Goal: Task Accomplishment & Management: Use online tool/utility

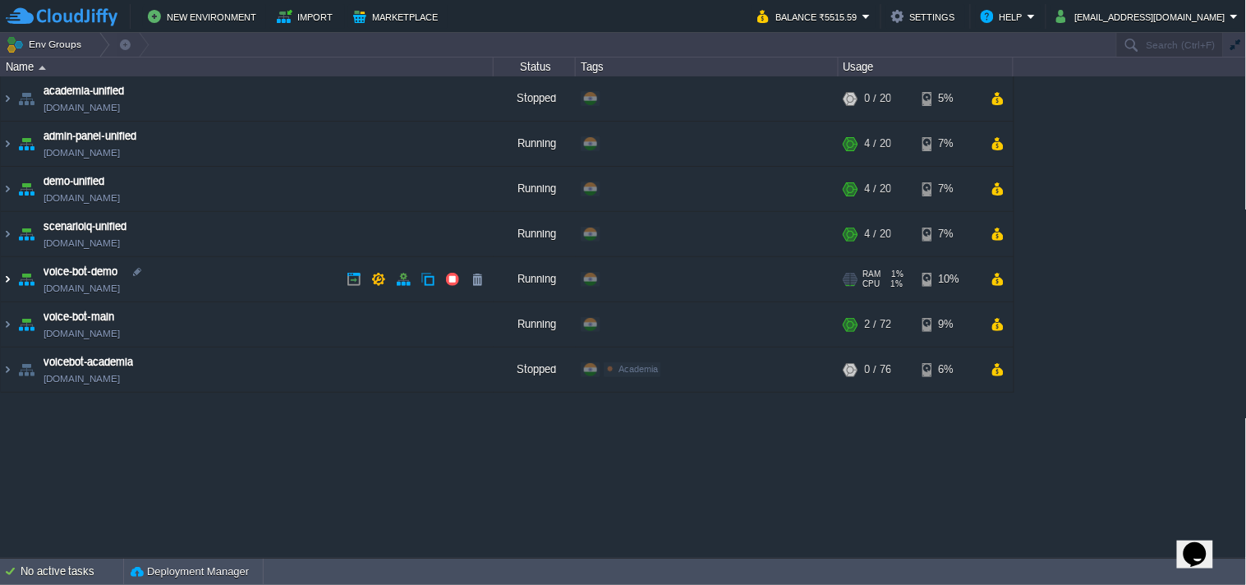
click at [6, 284] on img at bounding box center [7, 279] width 13 height 44
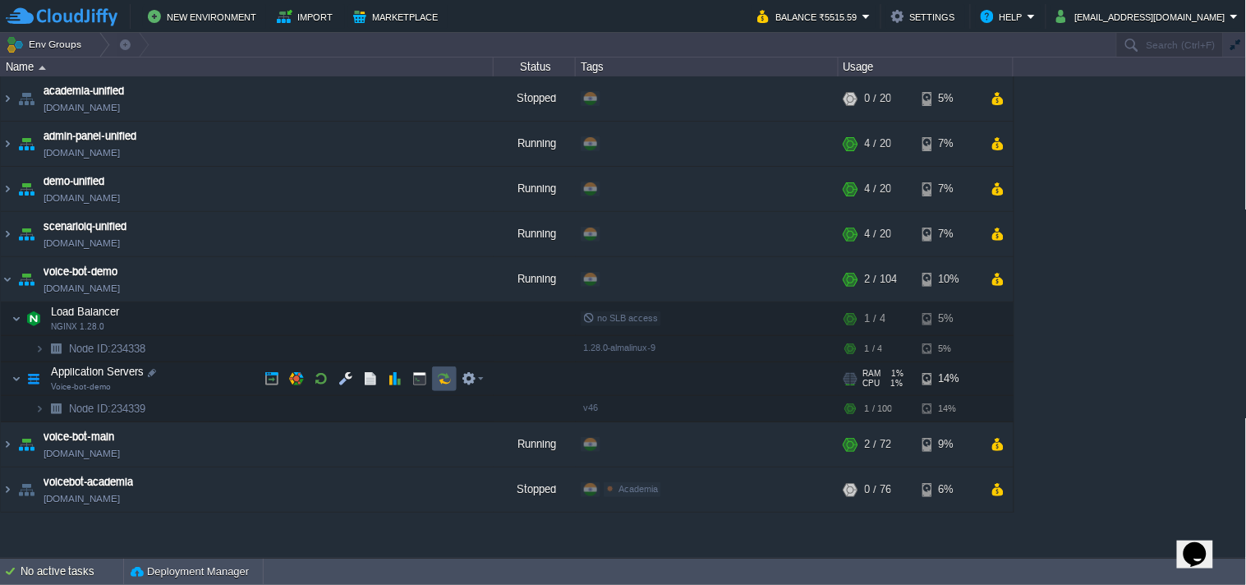
click at [446, 383] on button "button" at bounding box center [444, 378] width 15 height 15
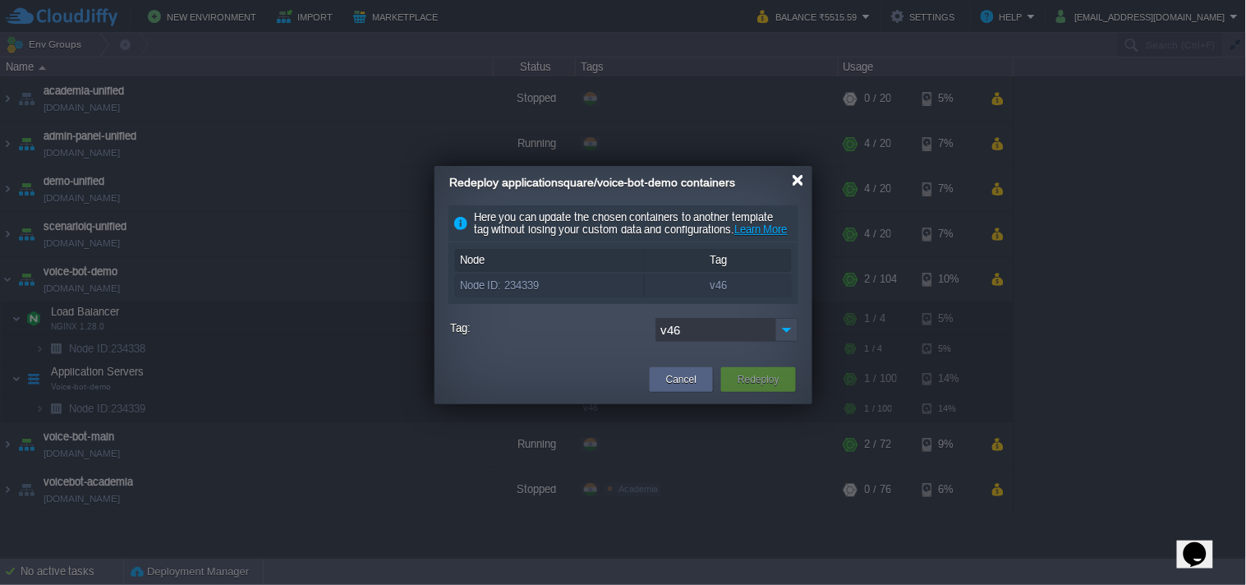
click at [800, 182] on div at bounding box center [798, 180] width 12 height 12
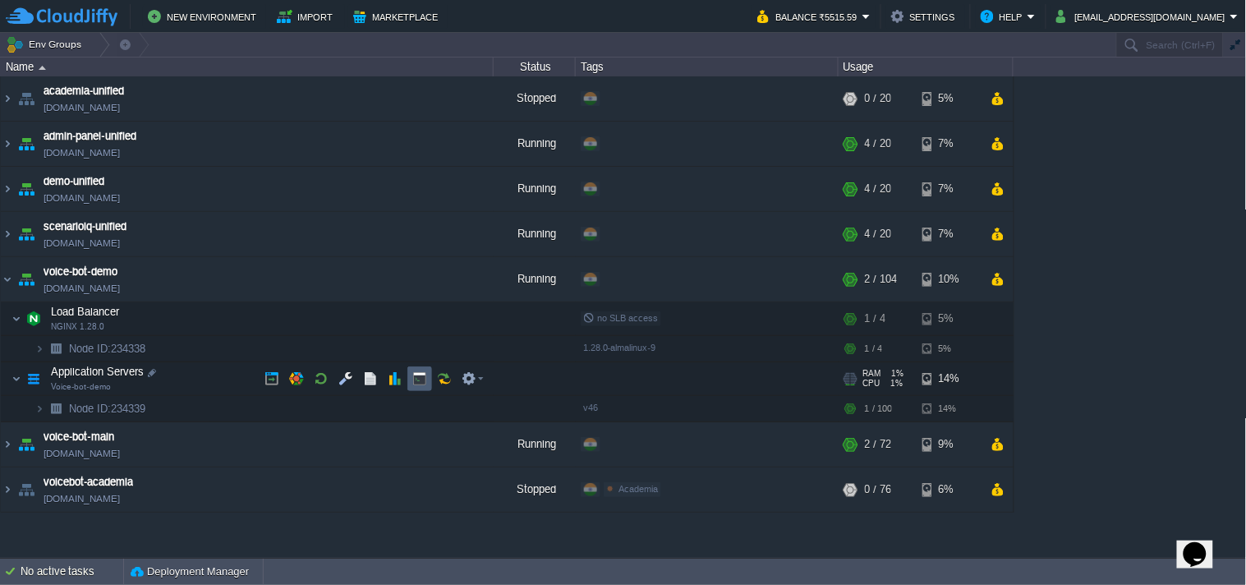
click at [438, 372] on button "button" at bounding box center [444, 378] width 15 height 15
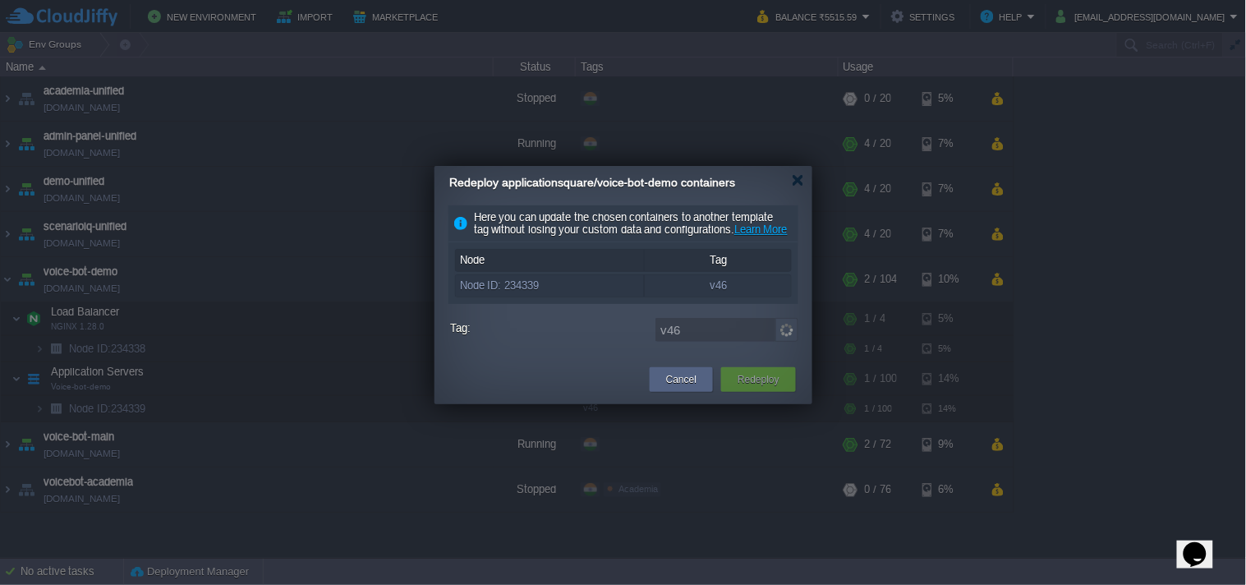
click at [794, 186] on div "Redeploy applicationsquare/voice-bot-demo containers" at bounding box center [630, 183] width 363 height 34
click at [805, 181] on div "Redeploy applicationsquare/voice-bot-demo containers" at bounding box center [630, 183] width 363 height 34
click at [798, 181] on div at bounding box center [798, 180] width 12 height 12
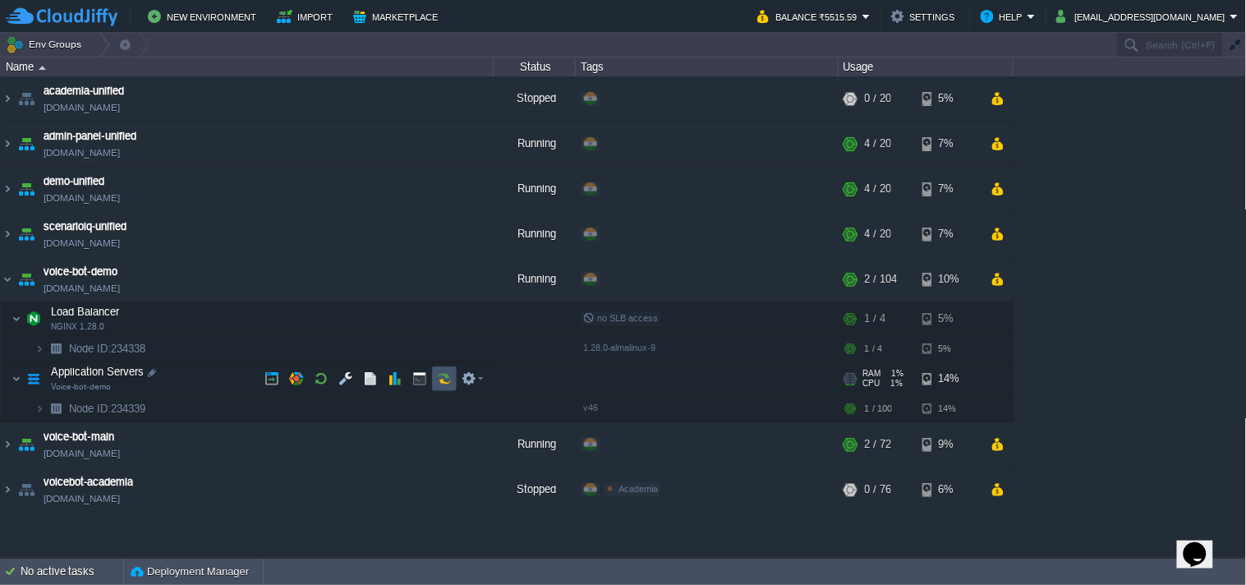
click at [444, 376] on button "button" at bounding box center [444, 378] width 15 height 15
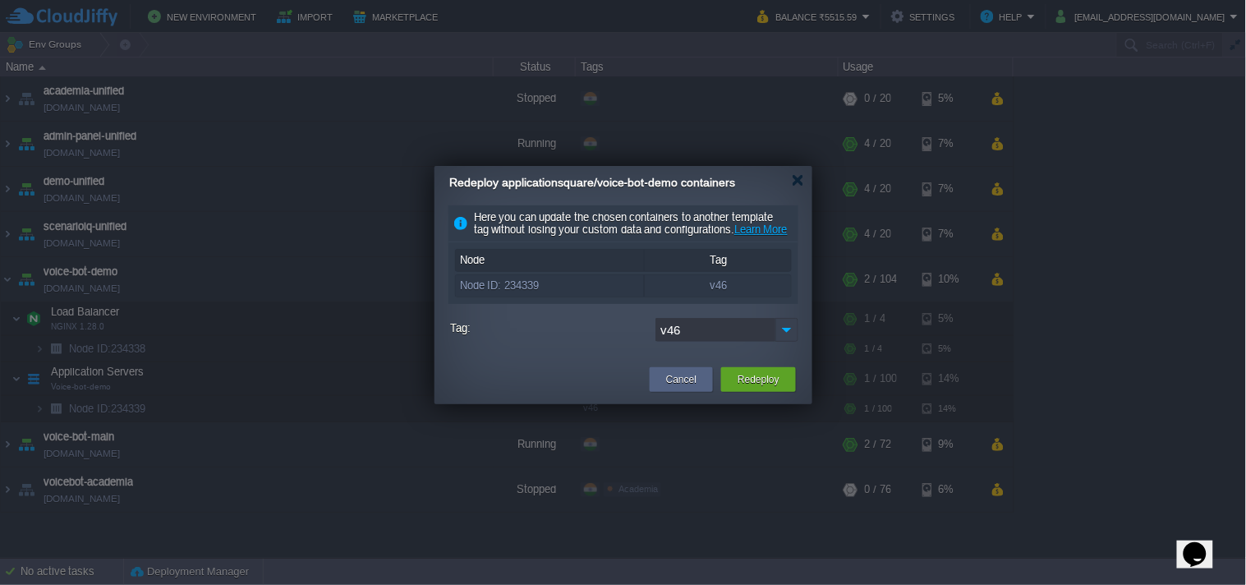
click at [780, 337] on img at bounding box center [786, 330] width 23 height 24
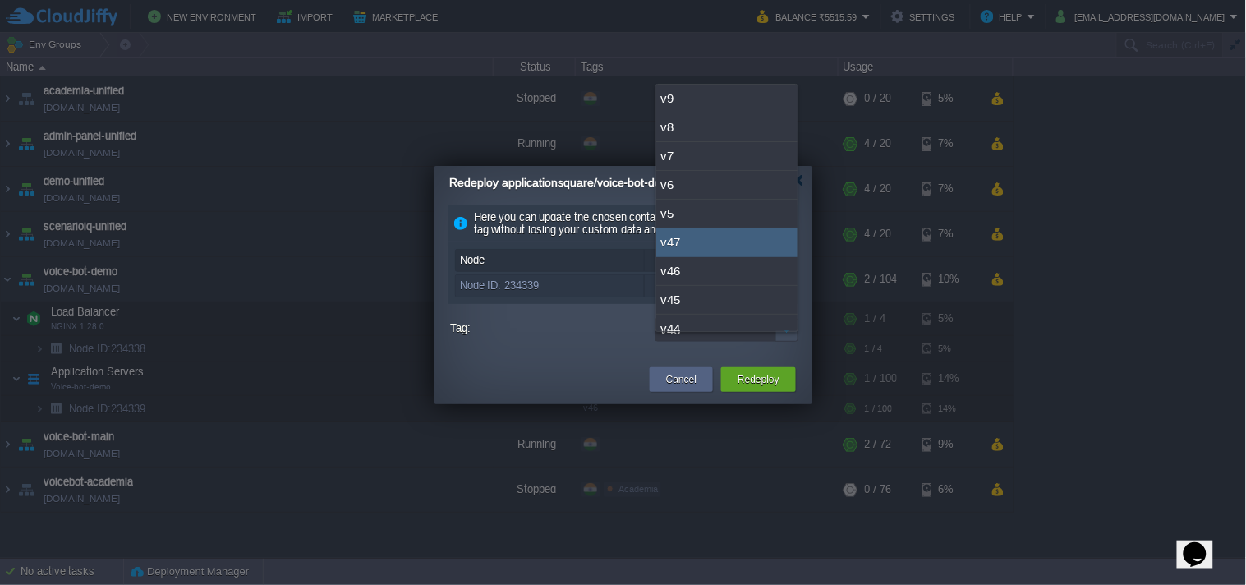
click at [743, 244] on div "v47" at bounding box center [726, 242] width 141 height 29
type input "v47"
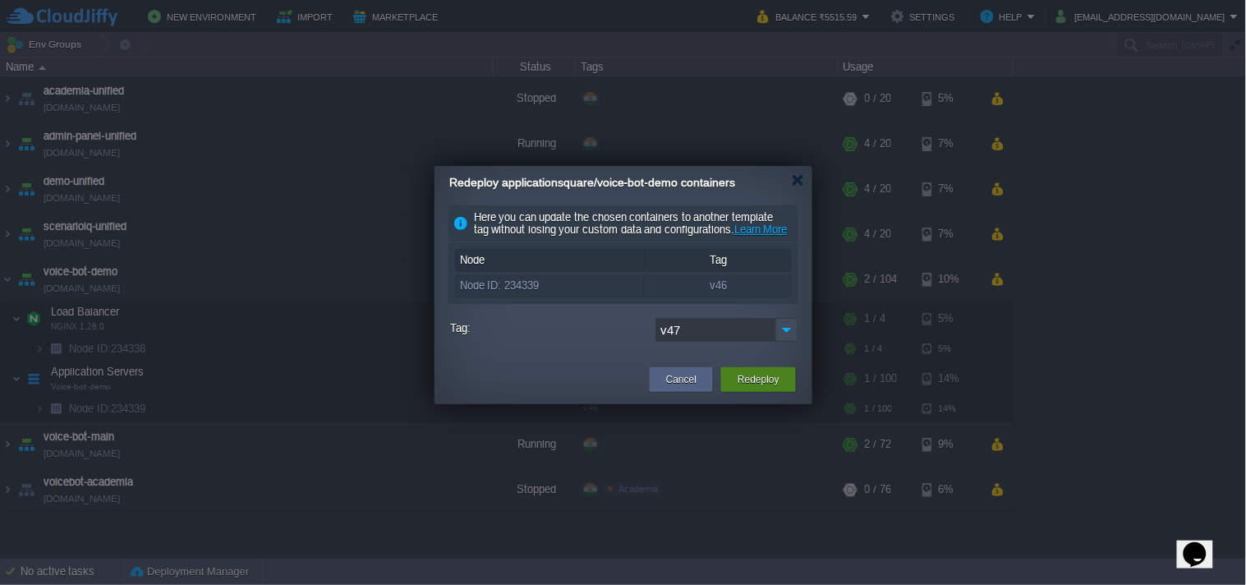
click at [773, 388] on button "Redeploy" at bounding box center [758, 379] width 42 height 16
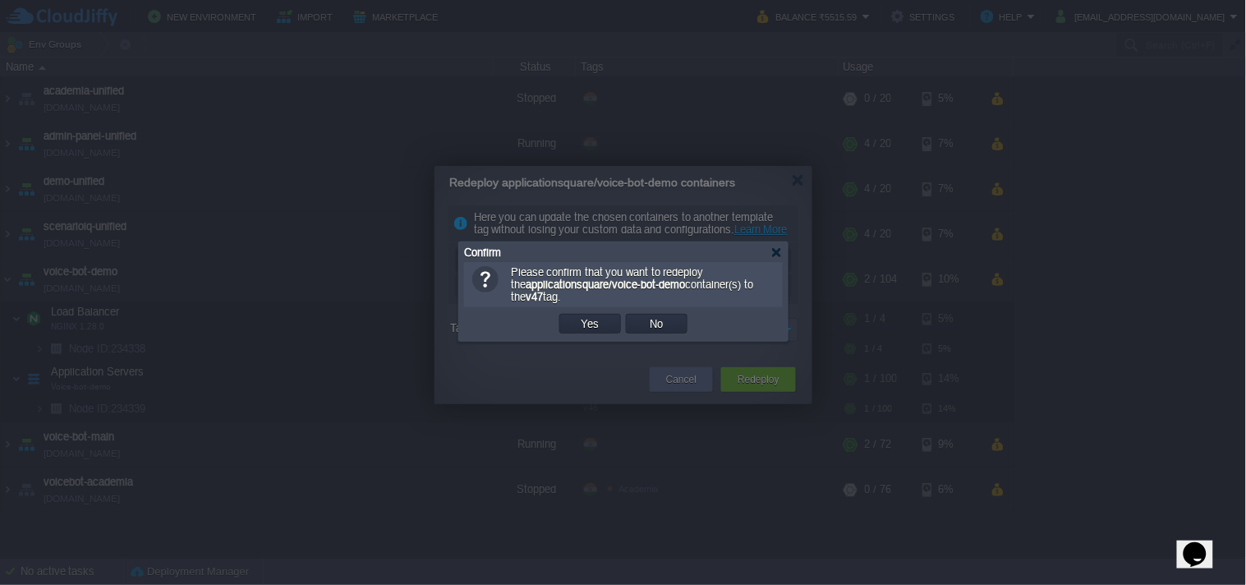
click at [595, 336] on td "Yes" at bounding box center [590, 323] width 67 height 25
click at [594, 325] on button "Yes" at bounding box center [590, 323] width 28 height 15
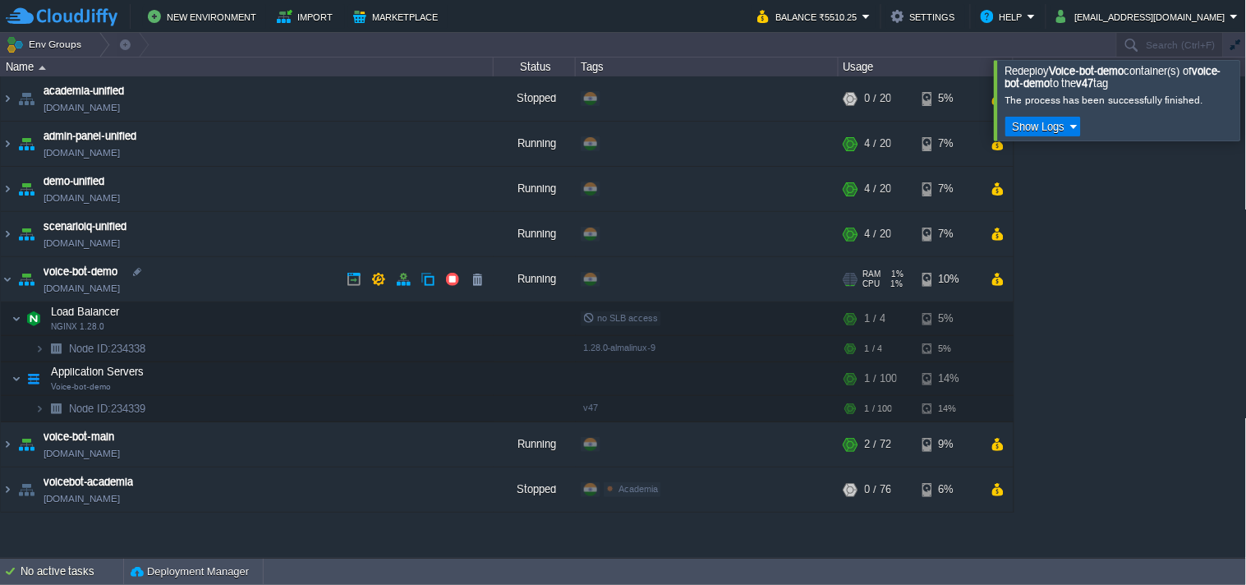
click at [120, 288] on link "[DOMAIN_NAME]" at bounding box center [82, 288] width 76 height 16
